Goal: Information Seeking & Learning: Find contact information

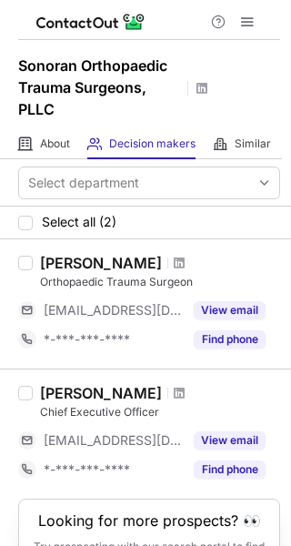
scroll to position [91, 0]
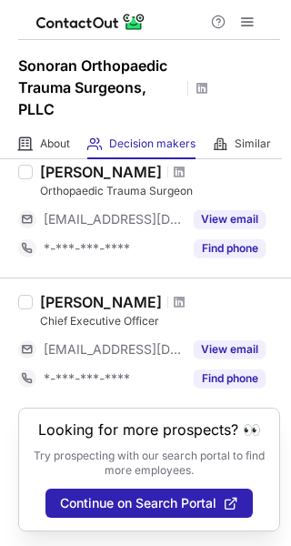
copy div "[PERSON_NAME]"
drag, startPoint x: 39, startPoint y: 299, endPoint x: 169, endPoint y: 307, distance: 130.3
click at [169, 307] on div "[PERSON_NAME] Chief Executive Officer [EMAIL_ADDRESS][DOMAIN_NAME] View email *…" at bounding box center [156, 343] width 247 height 100
drag, startPoint x: 37, startPoint y: 324, endPoint x: 162, endPoint y: 323, distance: 124.6
click at [162, 323] on div "[PERSON_NAME] Chief Executive Officer [EMAIL_ADDRESS][DOMAIN_NAME] View email *…" at bounding box center [156, 343] width 247 height 100
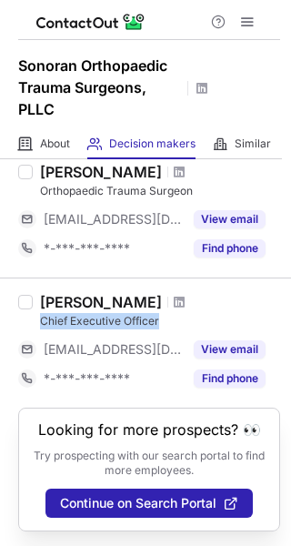
copy div "Chief Executive Officer"
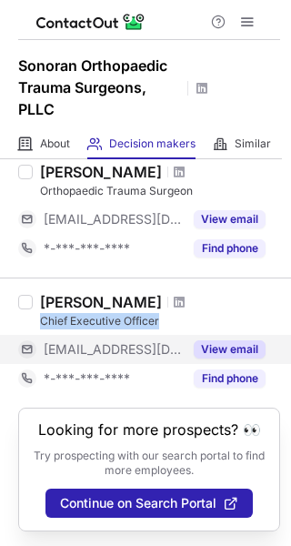
click at [219, 348] on button "View email" at bounding box center [230, 349] width 72 height 18
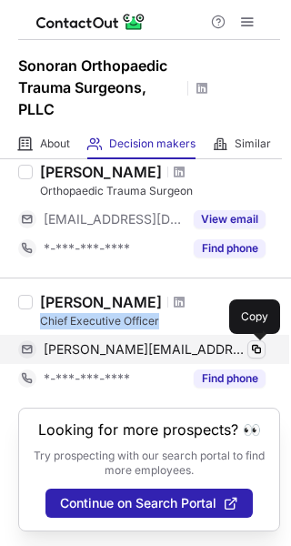
click at [260, 350] on span at bounding box center [256, 349] width 15 height 15
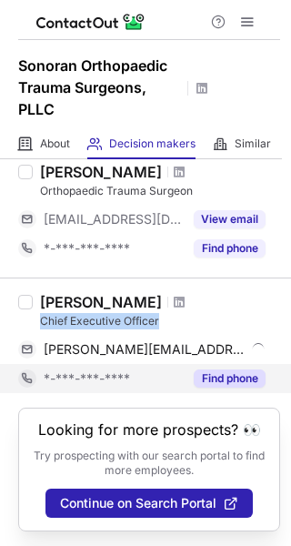
click at [238, 372] on button "Find phone" at bounding box center [230, 378] width 72 height 18
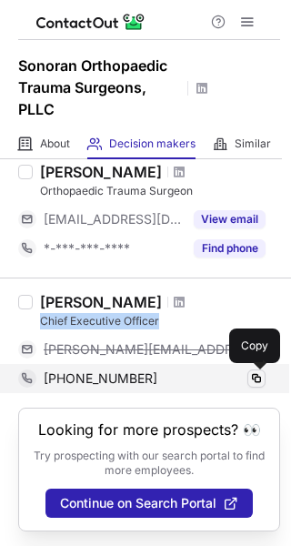
click at [257, 376] on span at bounding box center [256, 378] width 15 height 15
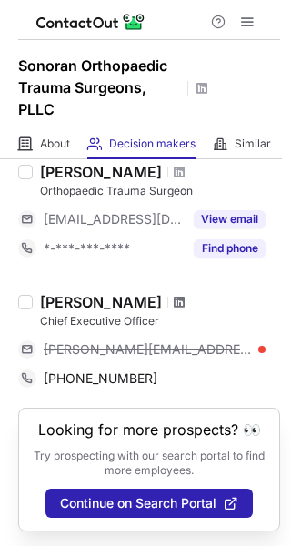
click at [185, 300] on span at bounding box center [179, 302] width 11 height 15
